Goal: Task Accomplishment & Management: Complete application form

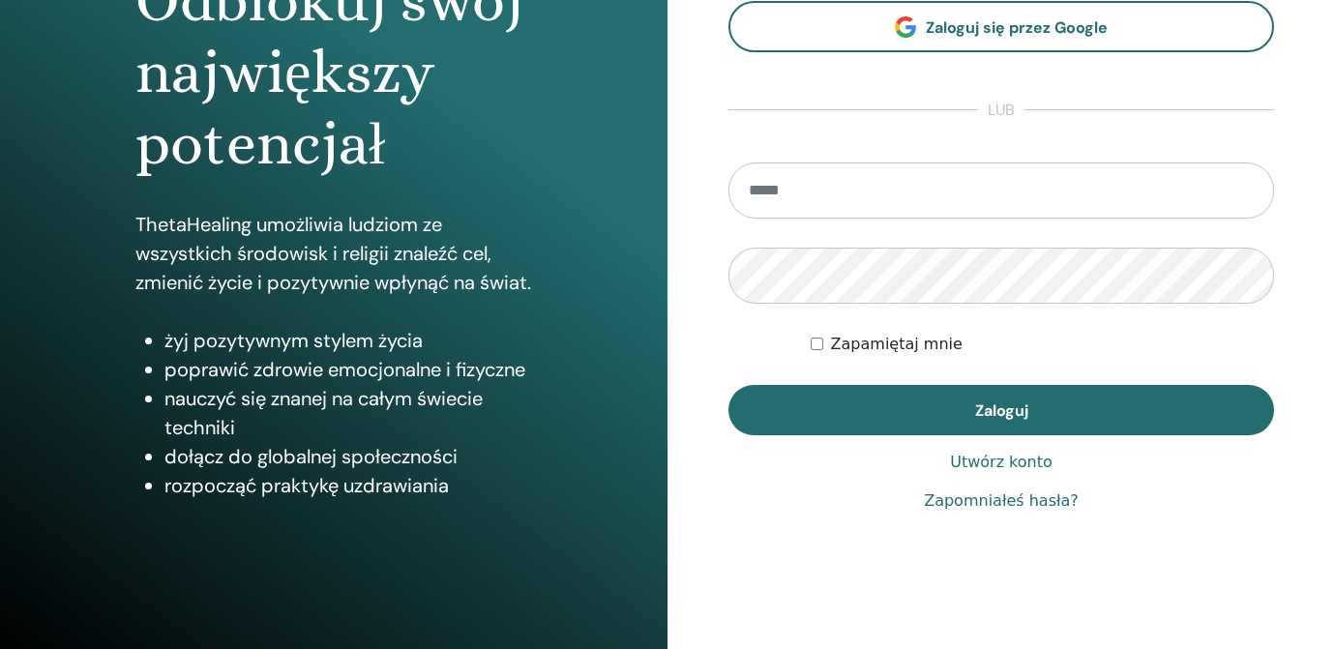
scroll to position [280, 0]
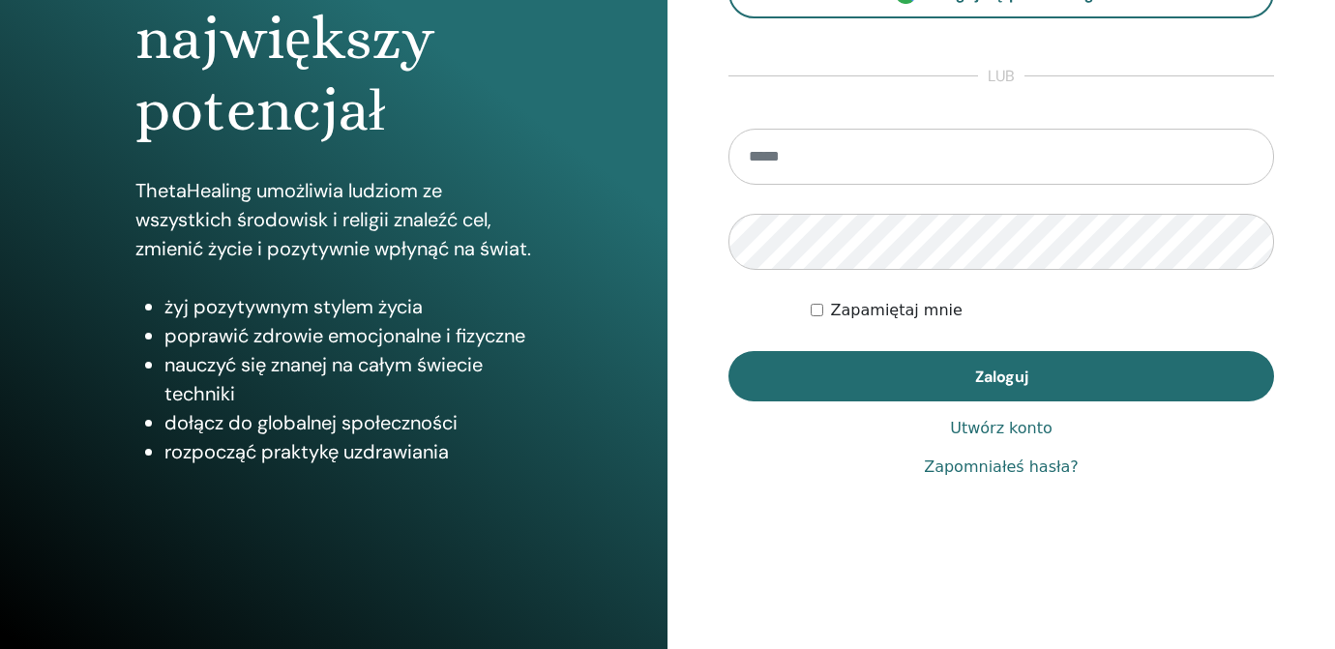
click at [1003, 428] on link "Utwórz konto" at bounding box center [1001, 428] width 103 height 23
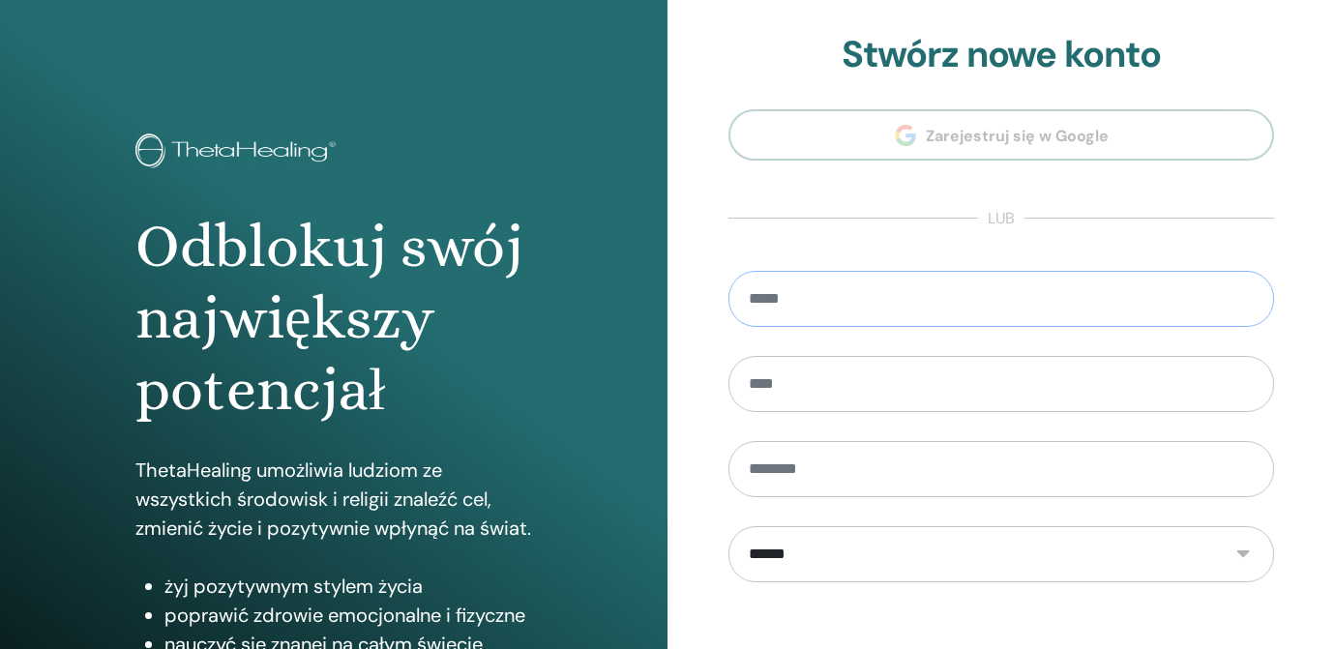
click at [793, 298] on input "email" at bounding box center [1001, 299] width 546 height 56
type input "**********"
click at [785, 386] on input "text" at bounding box center [1001, 384] width 546 height 56
type input "******"
click at [800, 473] on input "text" at bounding box center [1001, 469] width 546 height 56
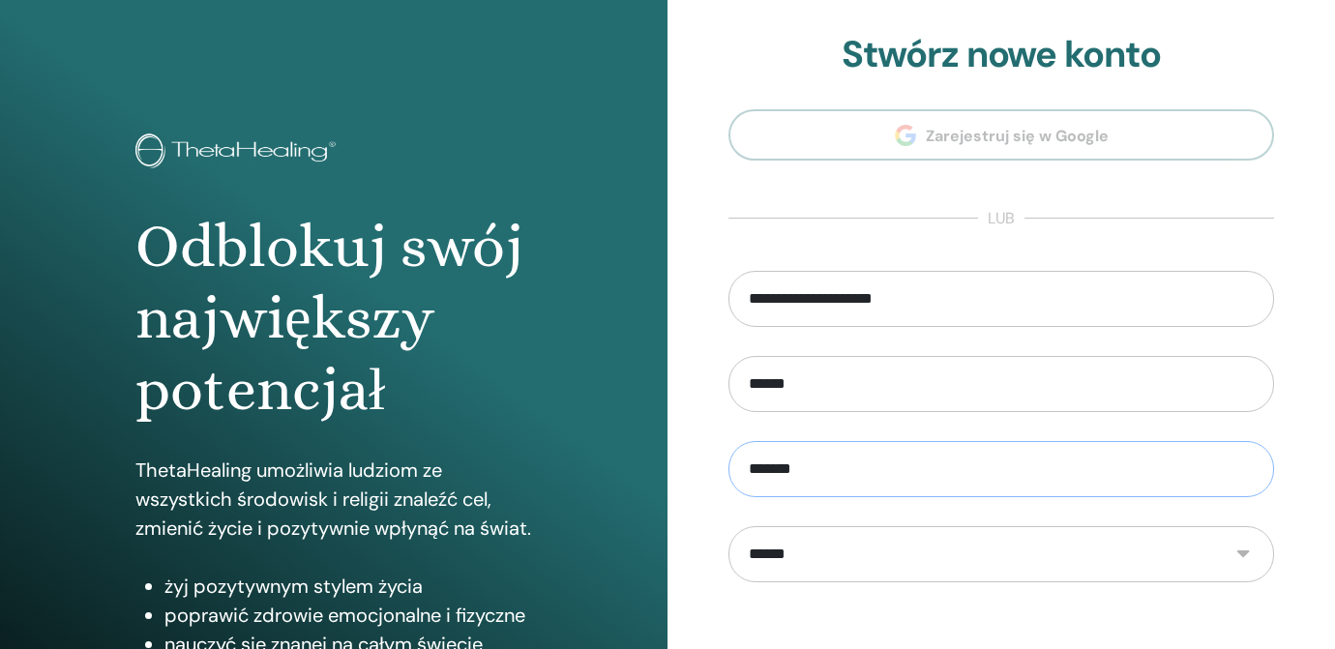
click at [771, 469] on input "*******" at bounding box center [1001, 469] width 546 height 56
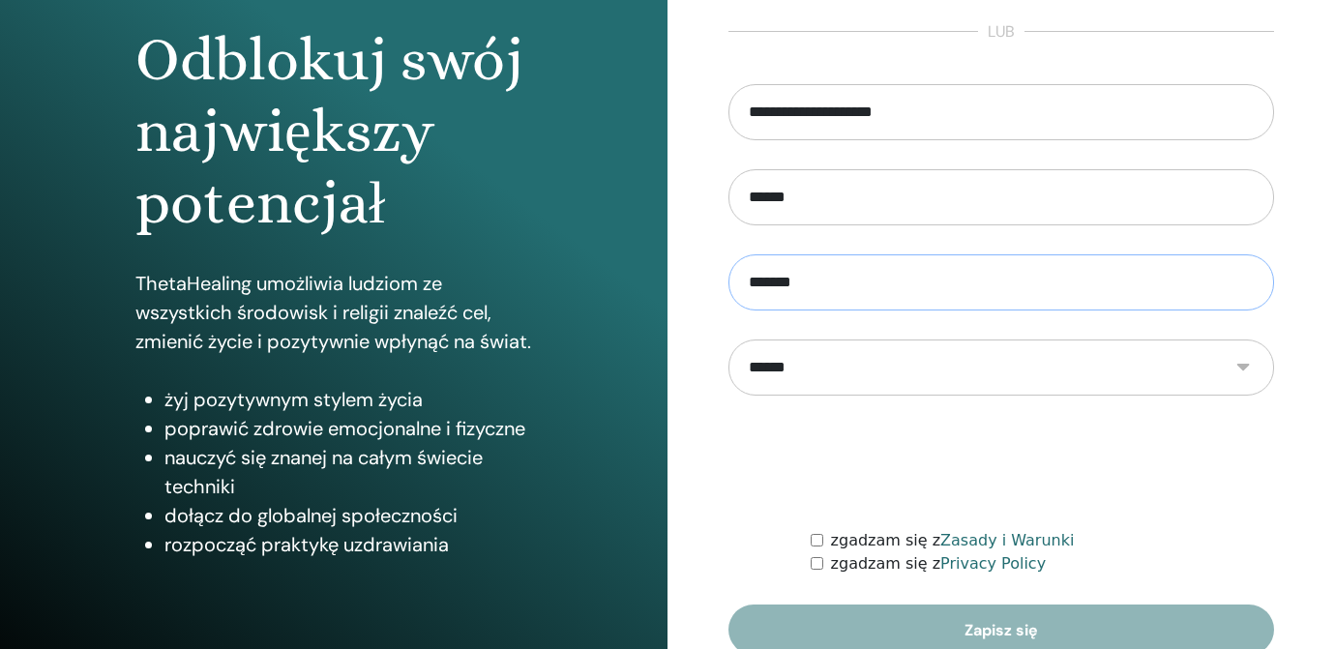
scroll to position [191, 0]
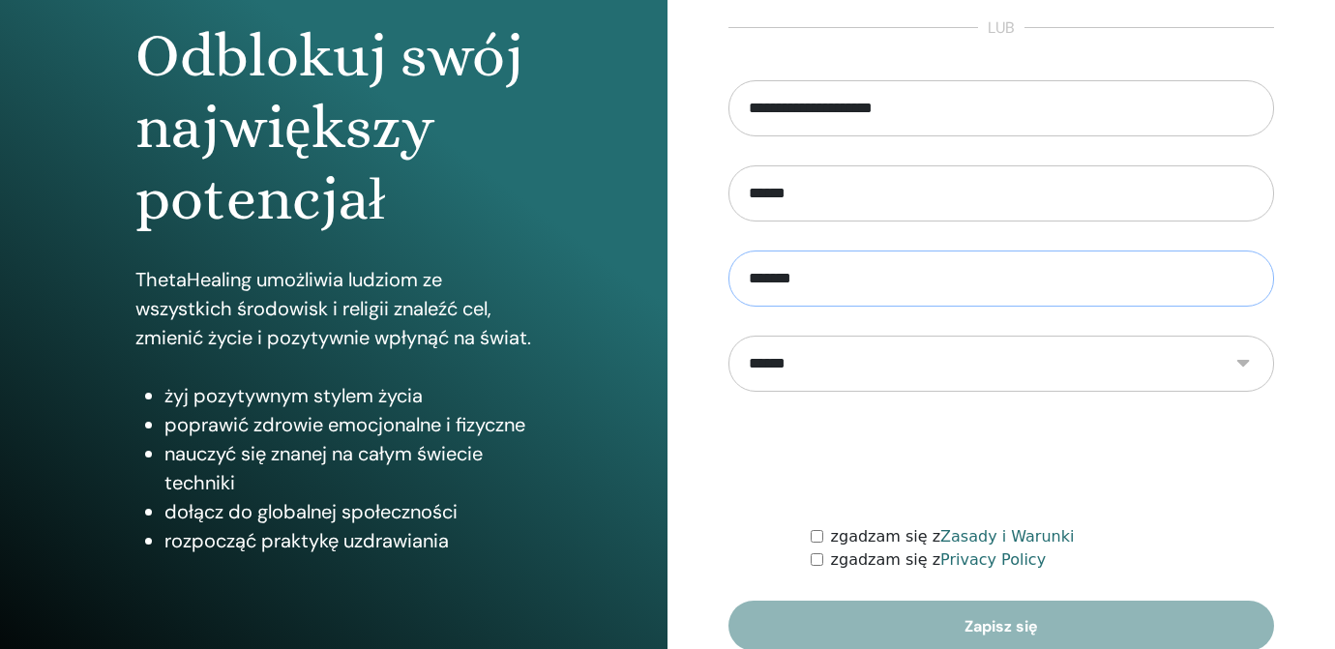
type input "*******"
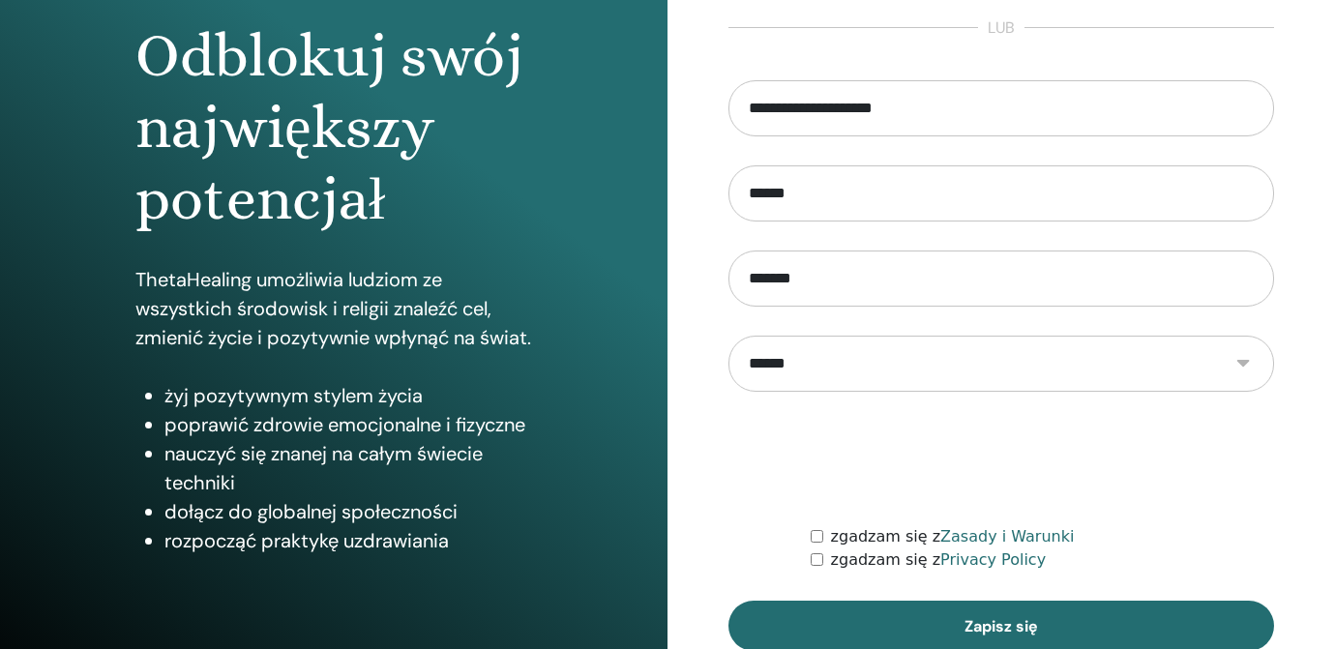
scroll to position [280, 0]
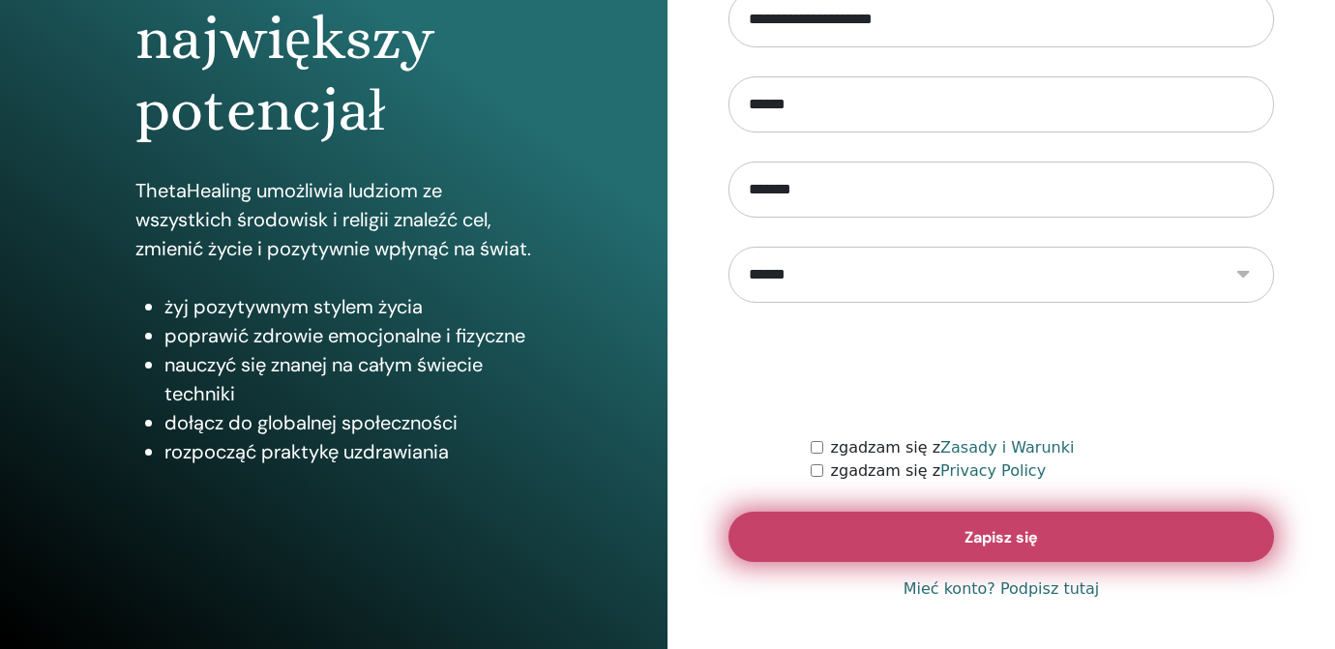
click at [1002, 536] on span "Zapisz się" at bounding box center [1001, 537] width 74 height 20
click at [1000, 541] on span "Zapisz się" at bounding box center [1001, 537] width 74 height 20
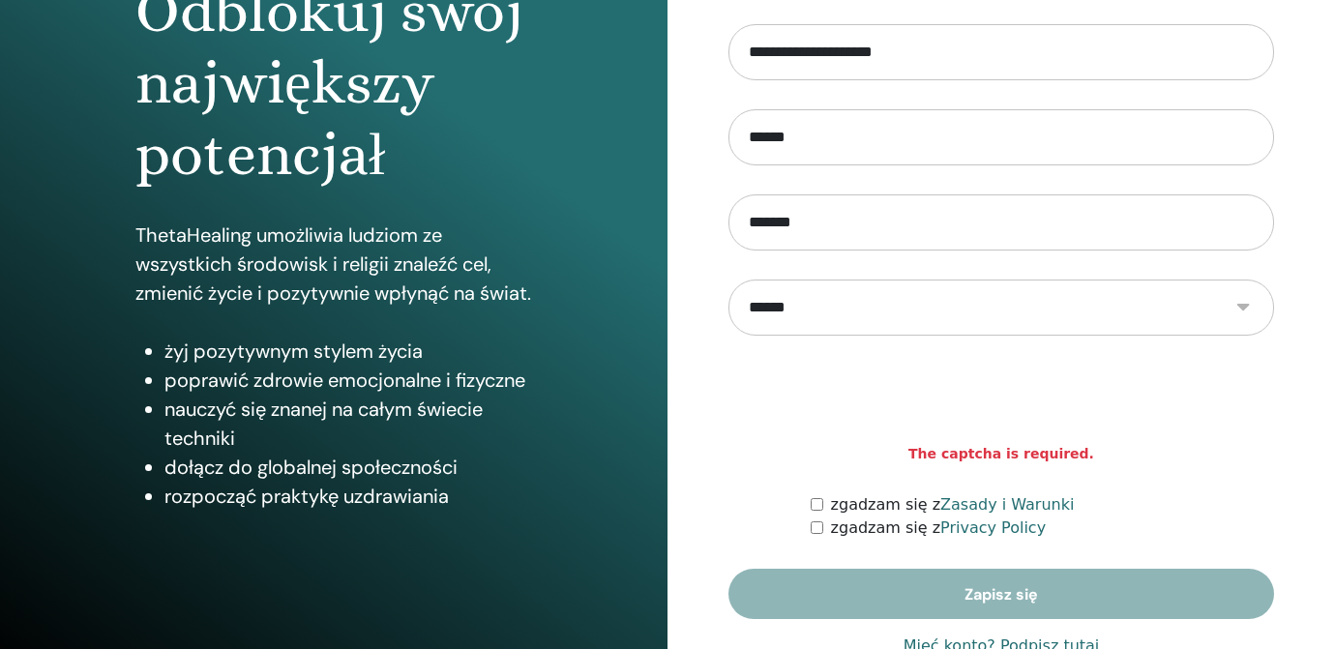
scroll to position [238, 0]
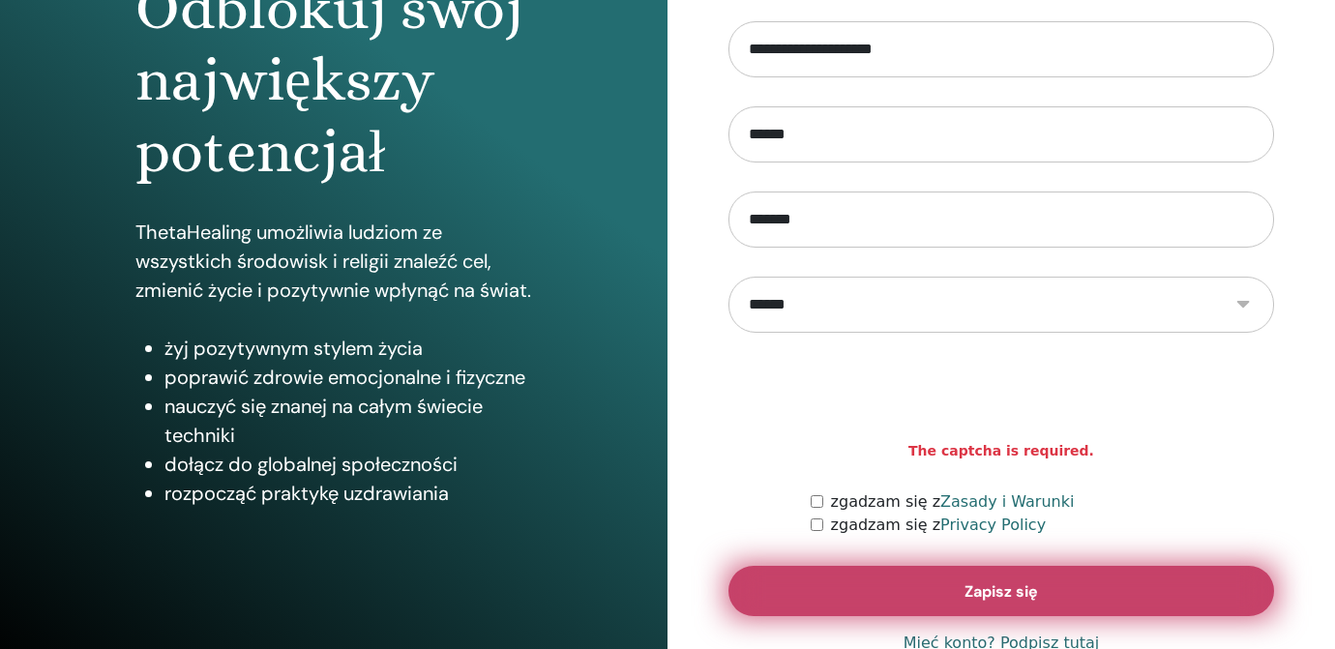
click at [969, 596] on span "Zapisz się" at bounding box center [1001, 591] width 74 height 20
click at [966, 596] on span "Zapisz się" at bounding box center [1001, 591] width 74 height 20
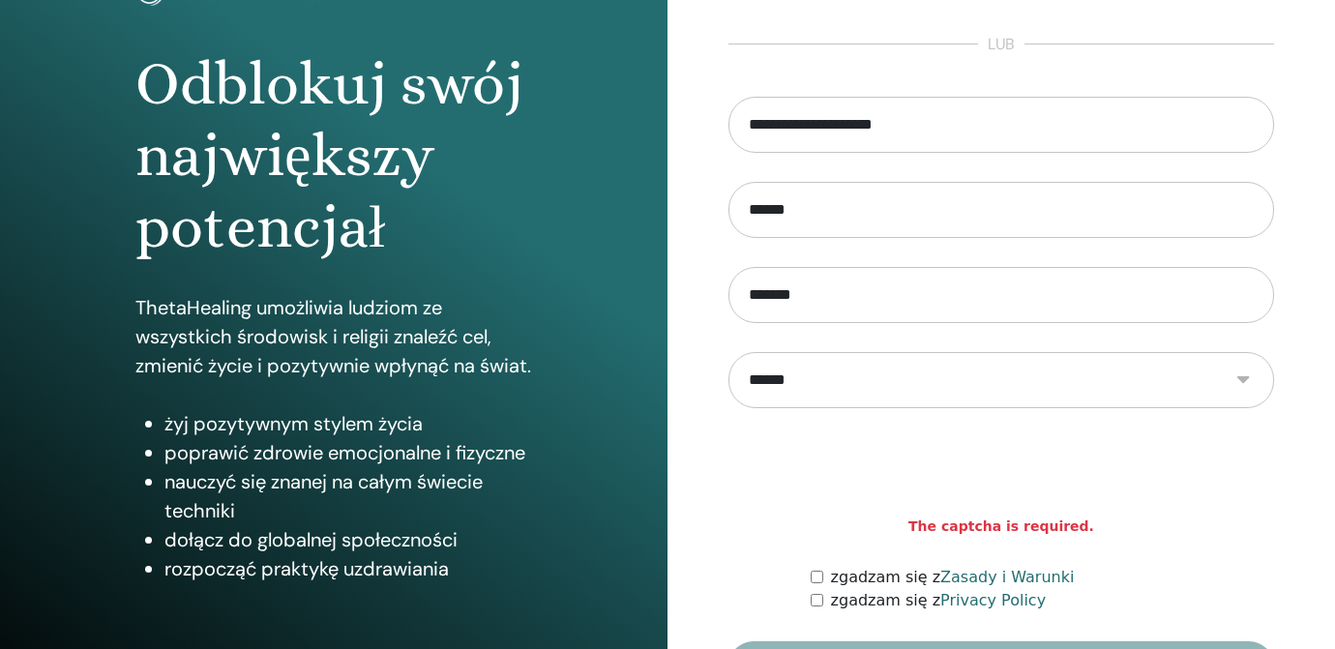
scroll to position [280, 0]
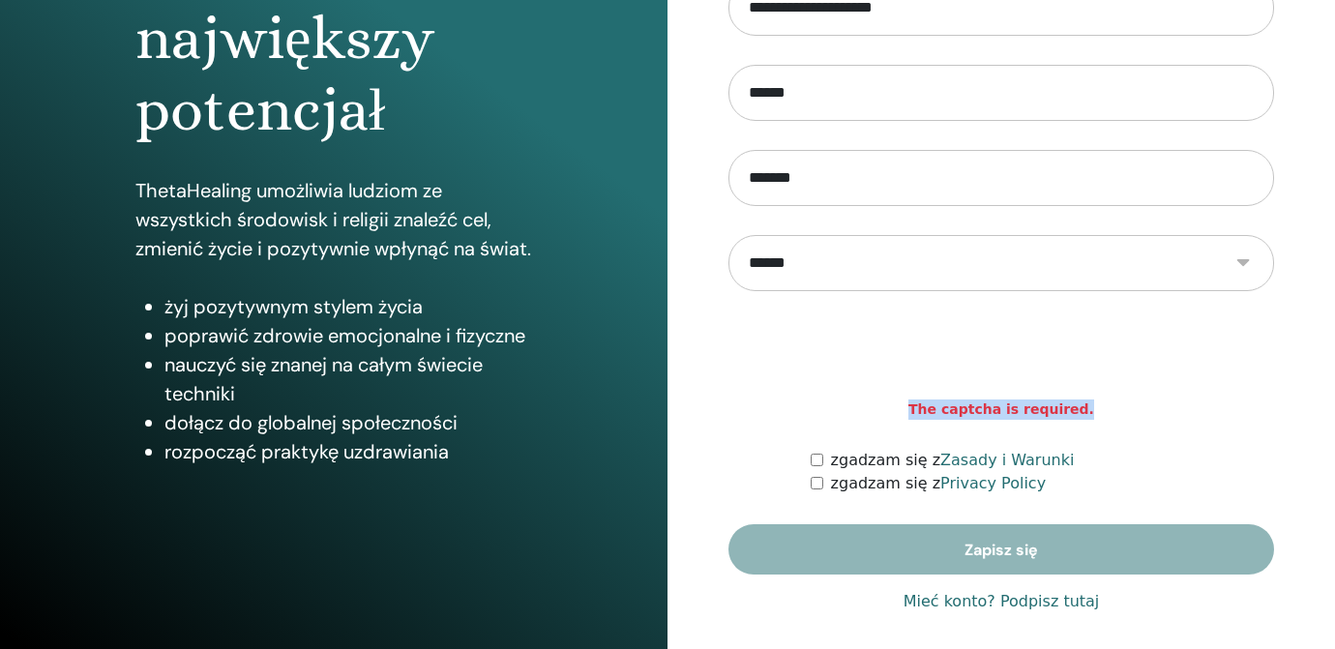
drag, startPoint x: 922, startPoint y: 403, endPoint x: 1108, endPoint y: 412, distance: 186.9
click at [1108, 412] on span "The captcha is required." at bounding box center [1001, 409] width 546 height 20
copy strong "The captcha is required."
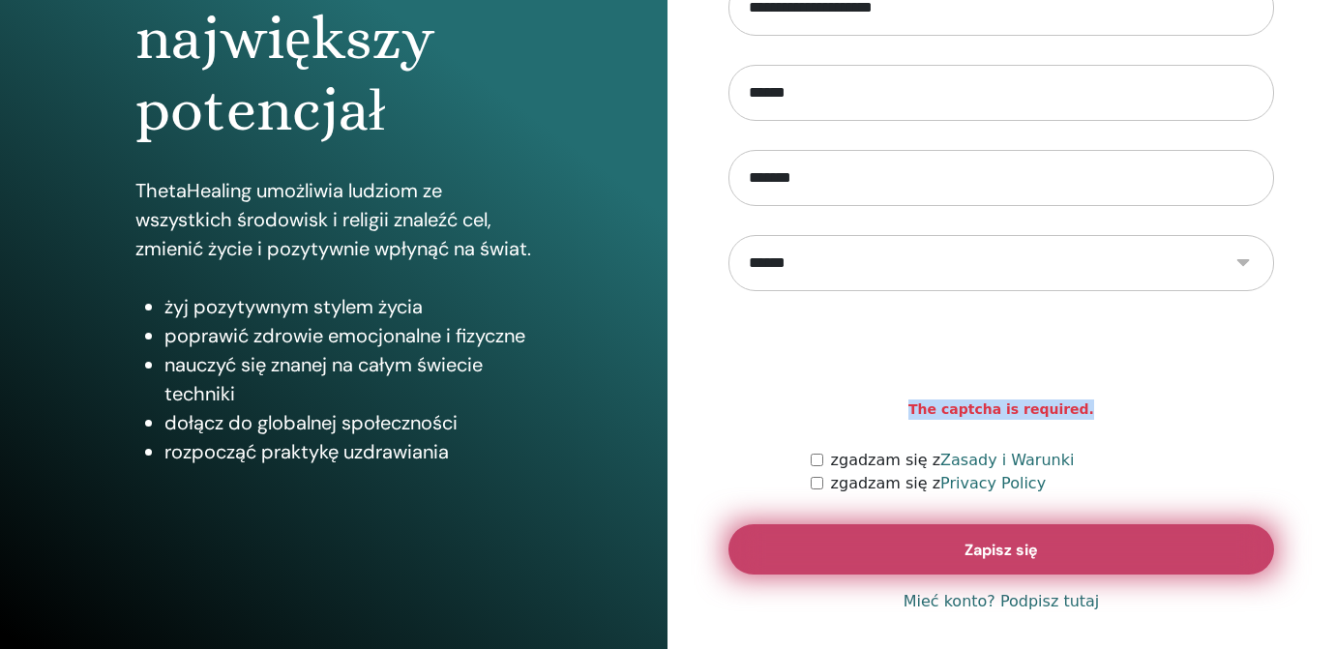
click at [1049, 551] on button "Zapisz się" at bounding box center [1001, 549] width 546 height 50
click at [1051, 550] on button "Zapisz się" at bounding box center [1001, 549] width 546 height 50
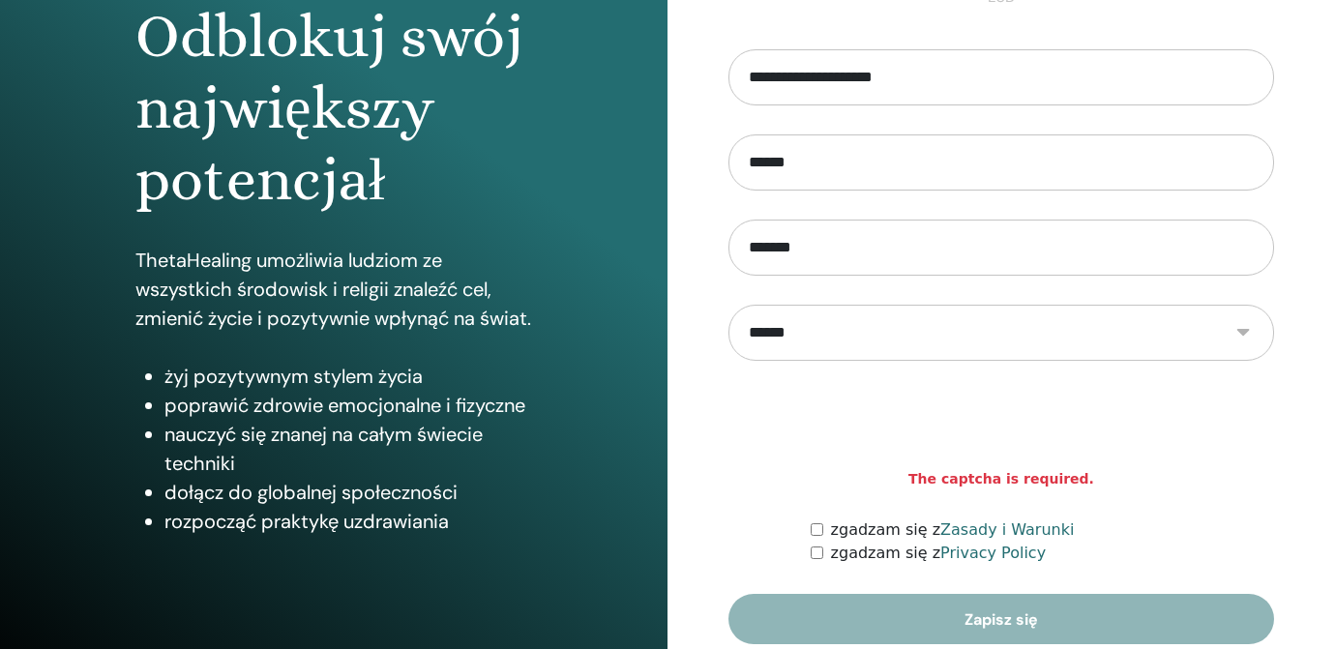
scroll to position [208, 0]
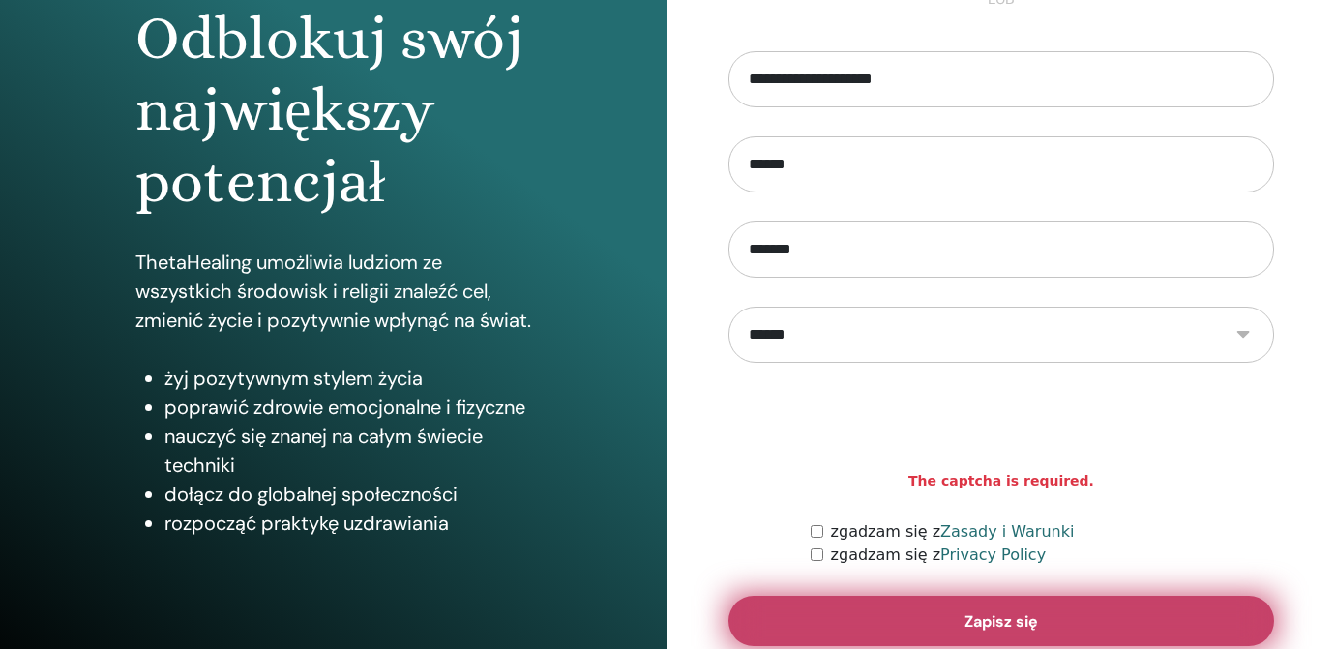
click at [976, 629] on span "Zapisz się" at bounding box center [1001, 621] width 74 height 20
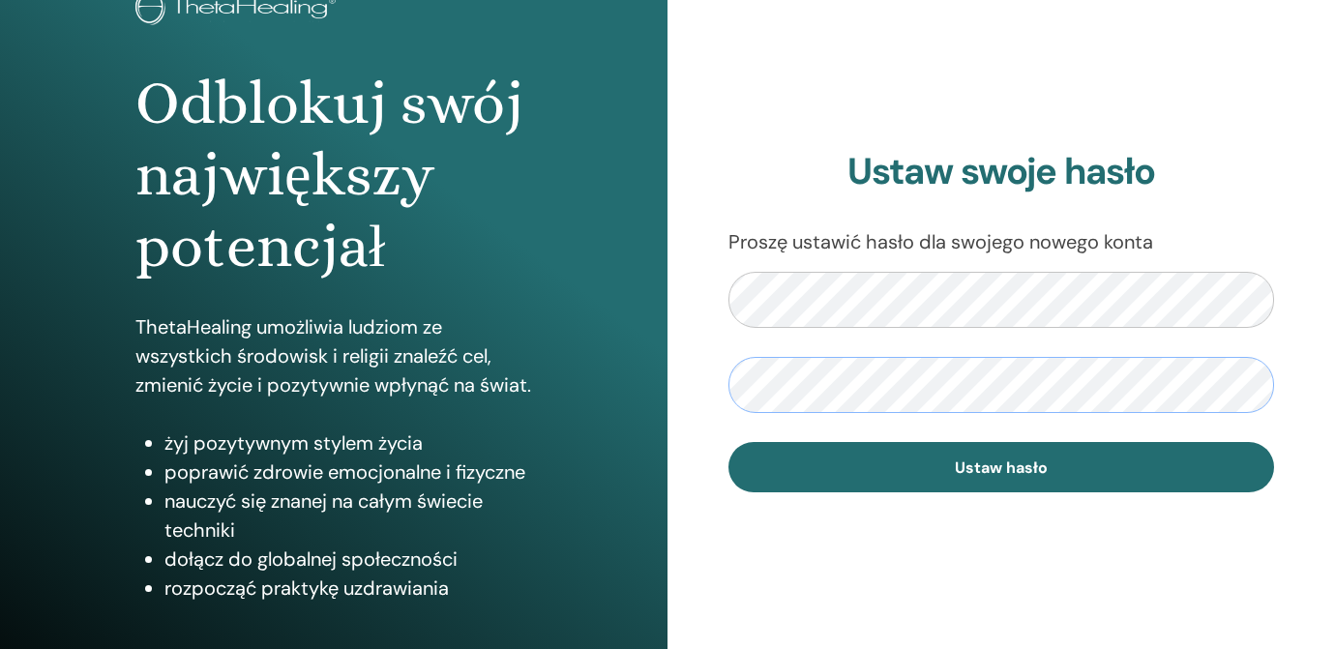
scroll to position [167, 0]
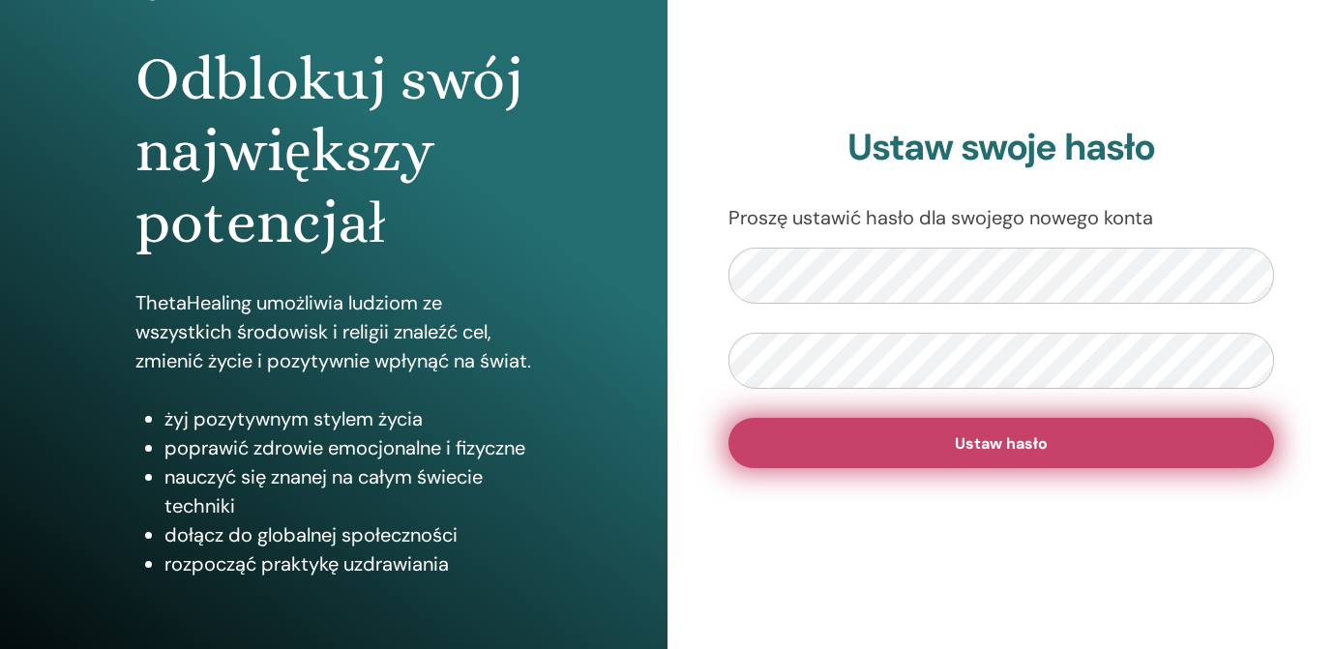
click at [1009, 447] on span "Ustaw hasło" at bounding box center [1001, 443] width 93 height 20
click at [1009, 442] on span "Ustaw hasło" at bounding box center [1001, 443] width 93 height 20
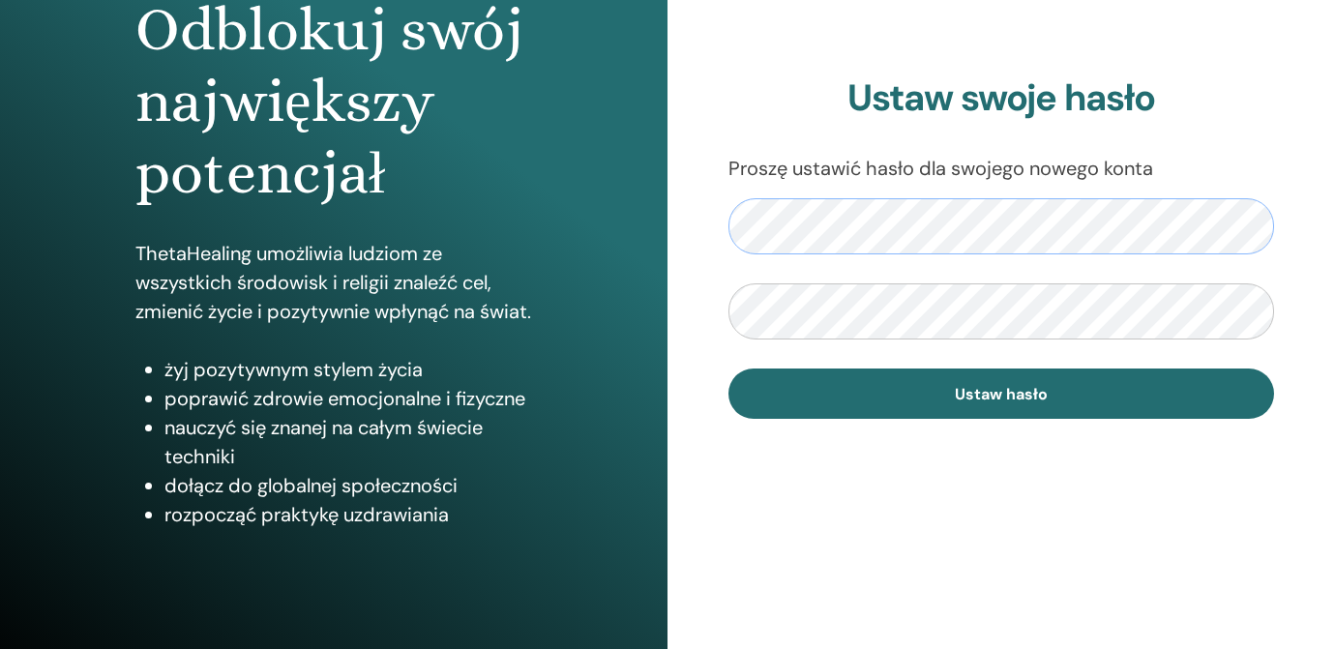
scroll to position [209, 0]
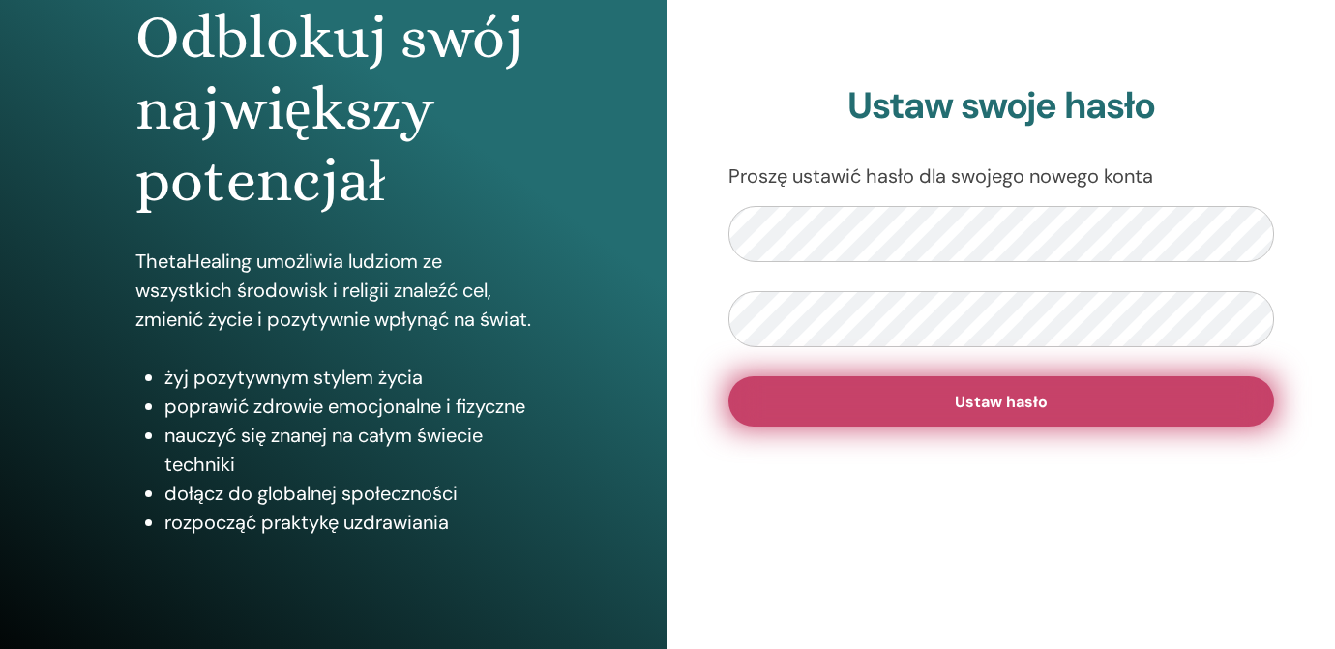
click at [1019, 395] on span "Ustaw hasło" at bounding box center [1001, 402] width 93 height 20
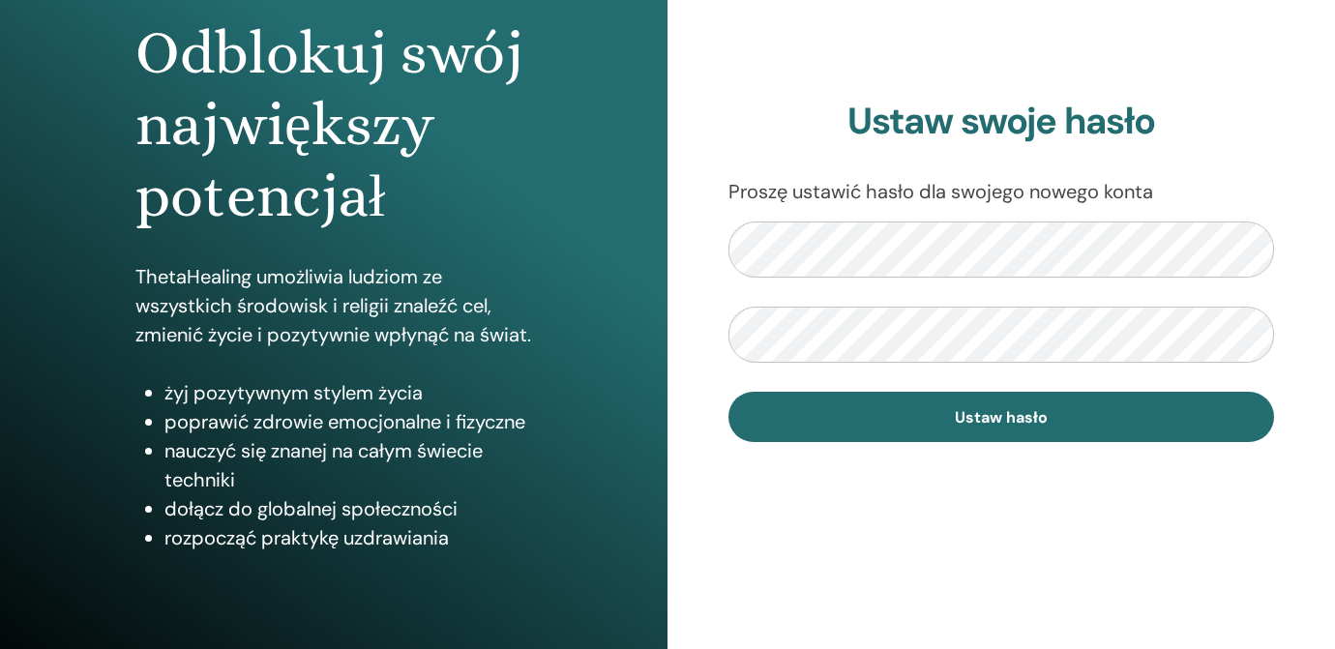
scroll to position [198, 0]
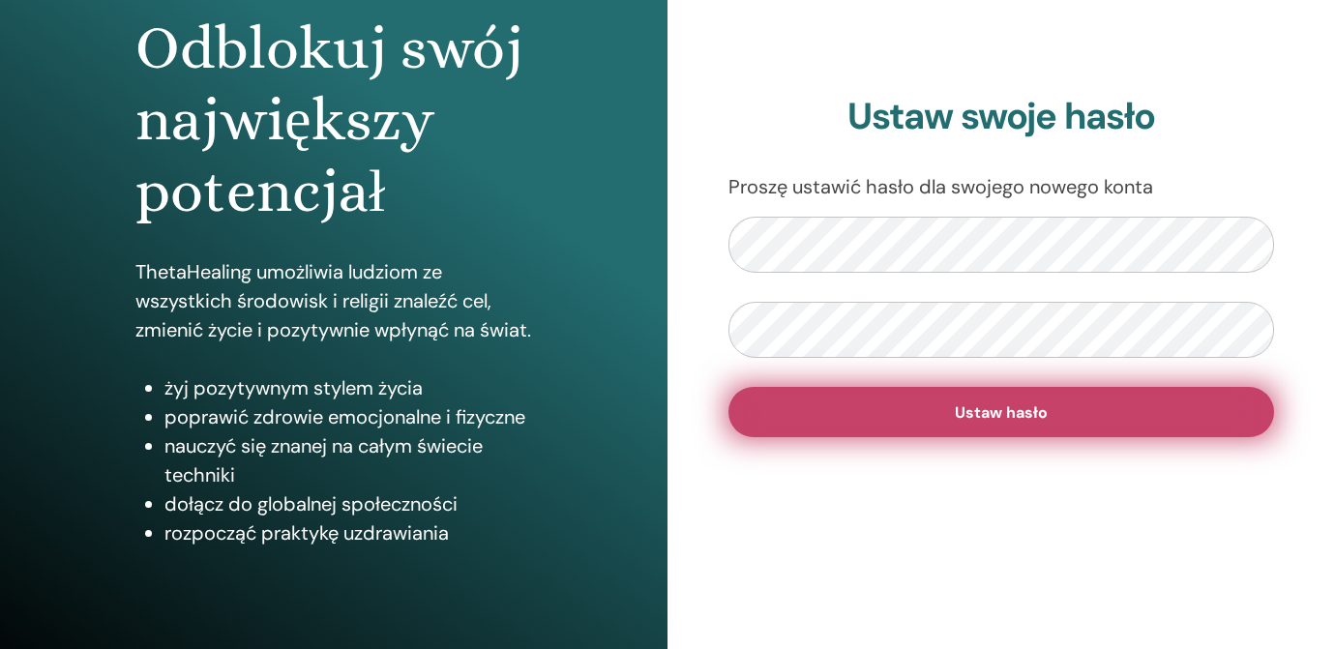
click at [961, 407] on span "Ustaw hasło" at bounding box center [1001, 412] width 93 height 20
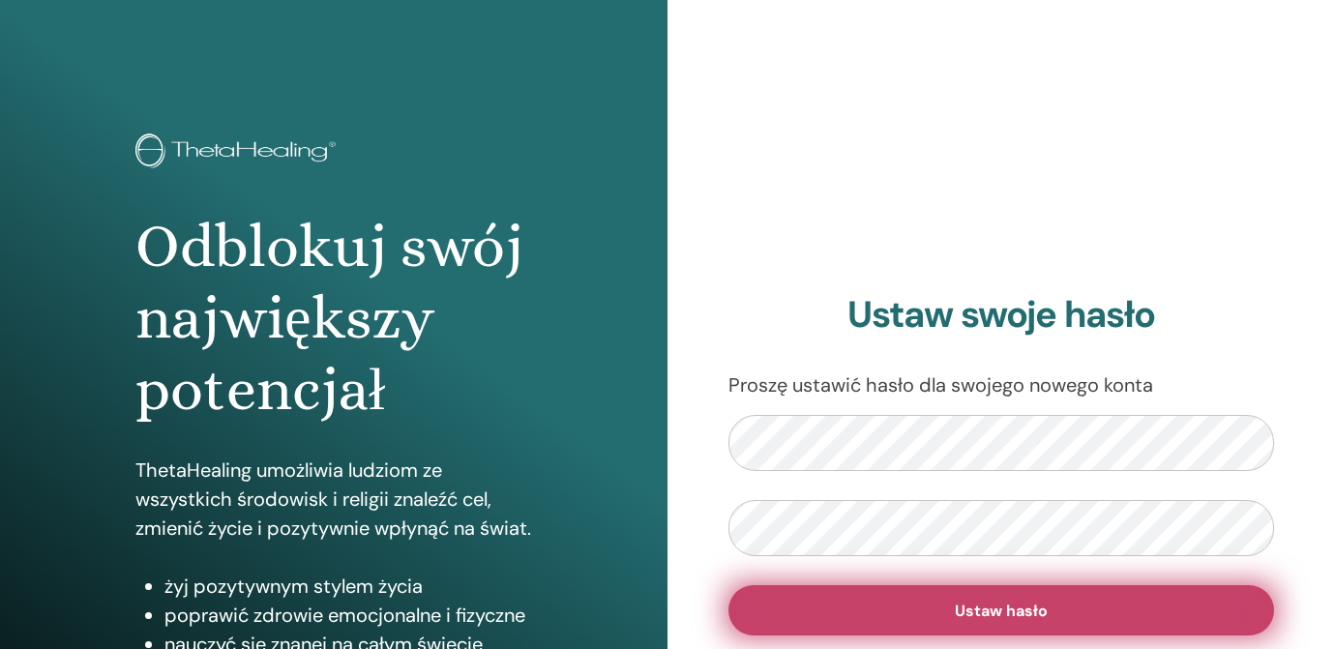
click at [1023, 604] on span "Ustaw hasło" at bounding box center [1001, 611] width 93 height 20
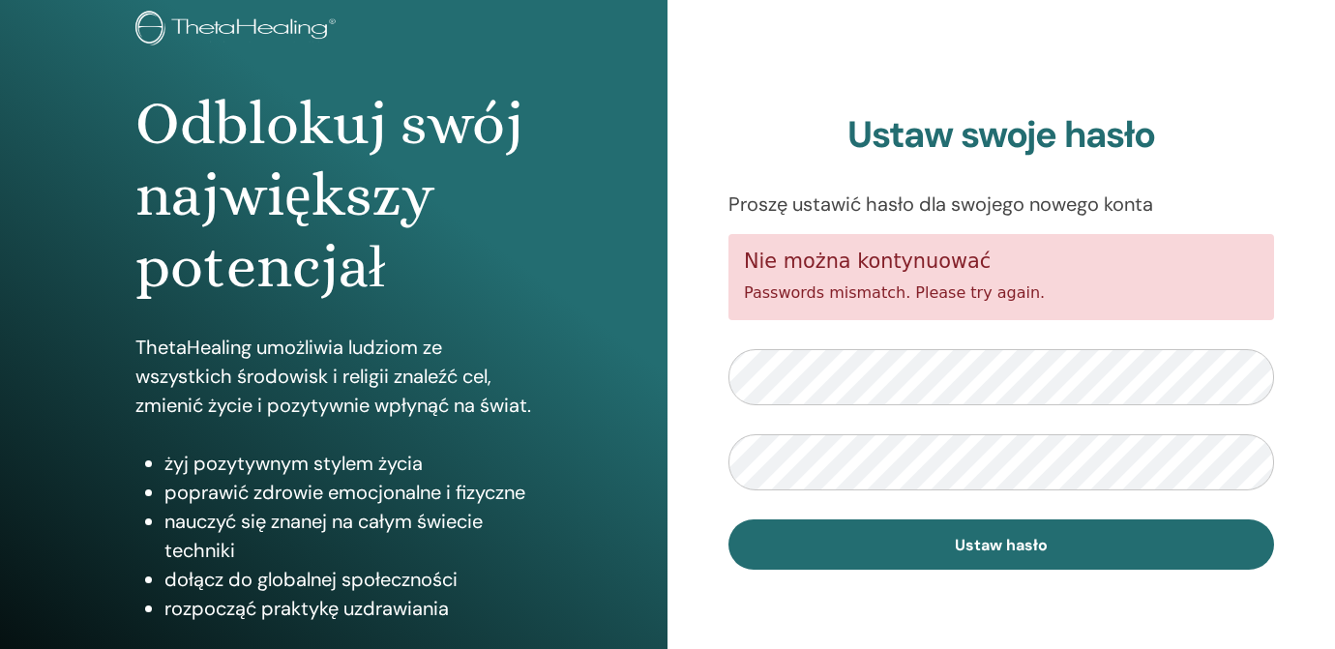
scroll to position [117, 0]
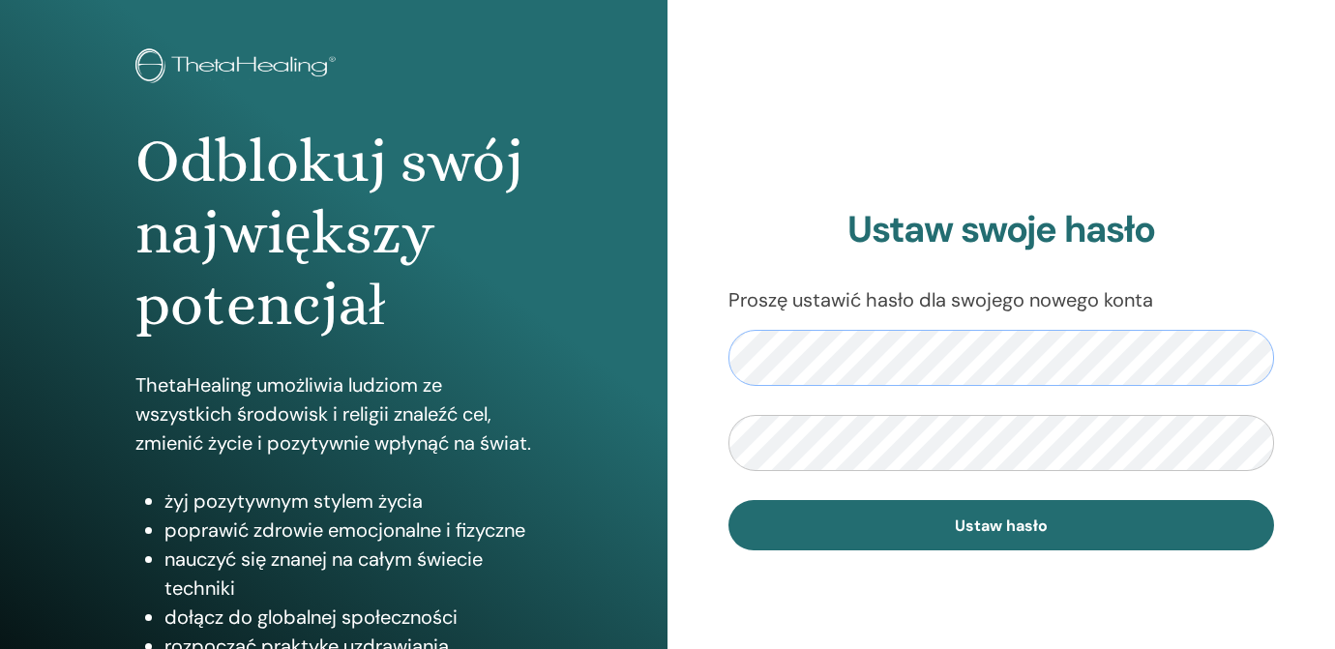
scroll to position [97, 0]
